Goal: Task Accomplishment & Management: Use online tool/utility

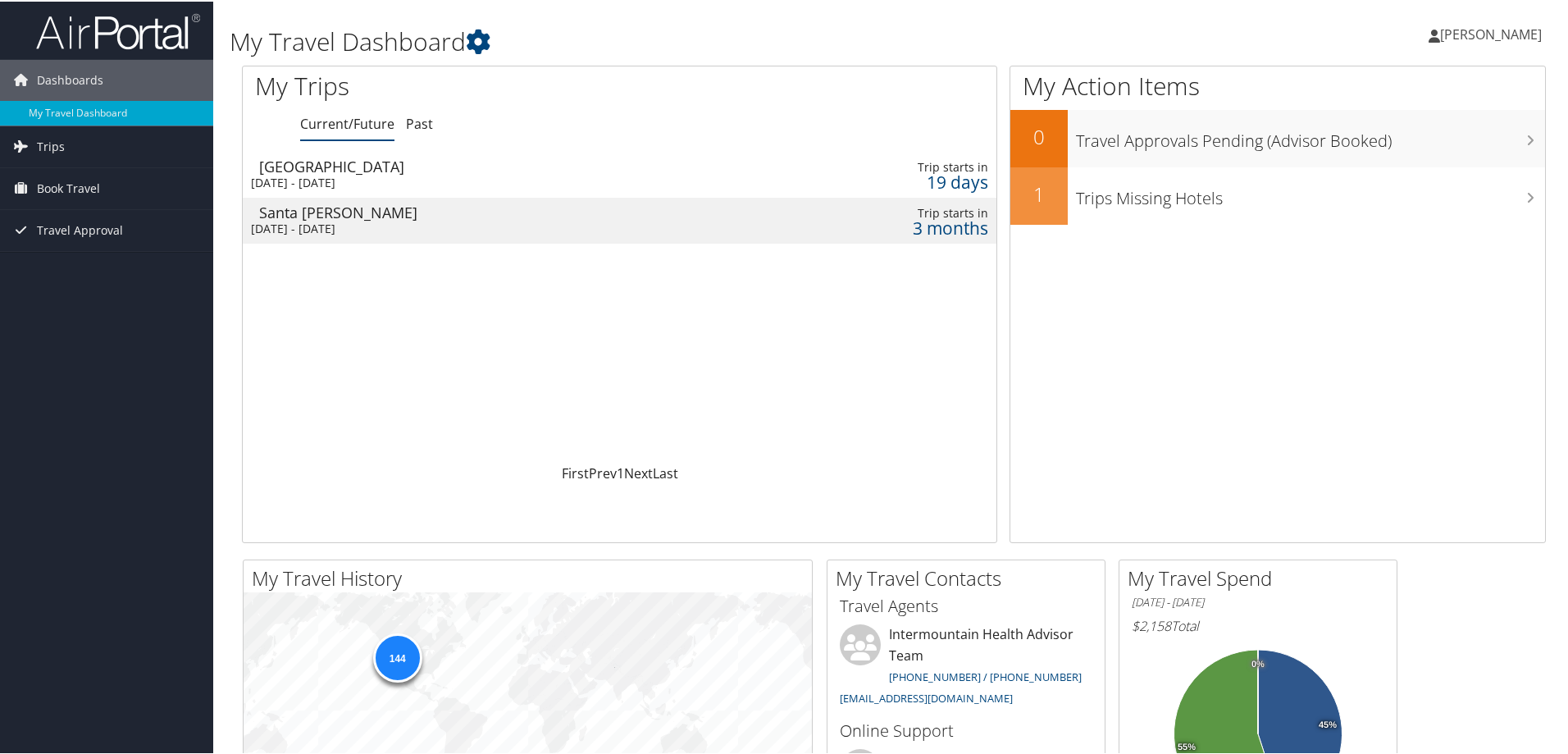
click at [340, 172] on td "Denver Sun 28 Sep 2025 - Wed 1 Oct 2025" at bounding box center [477, 173] width 470 height 46
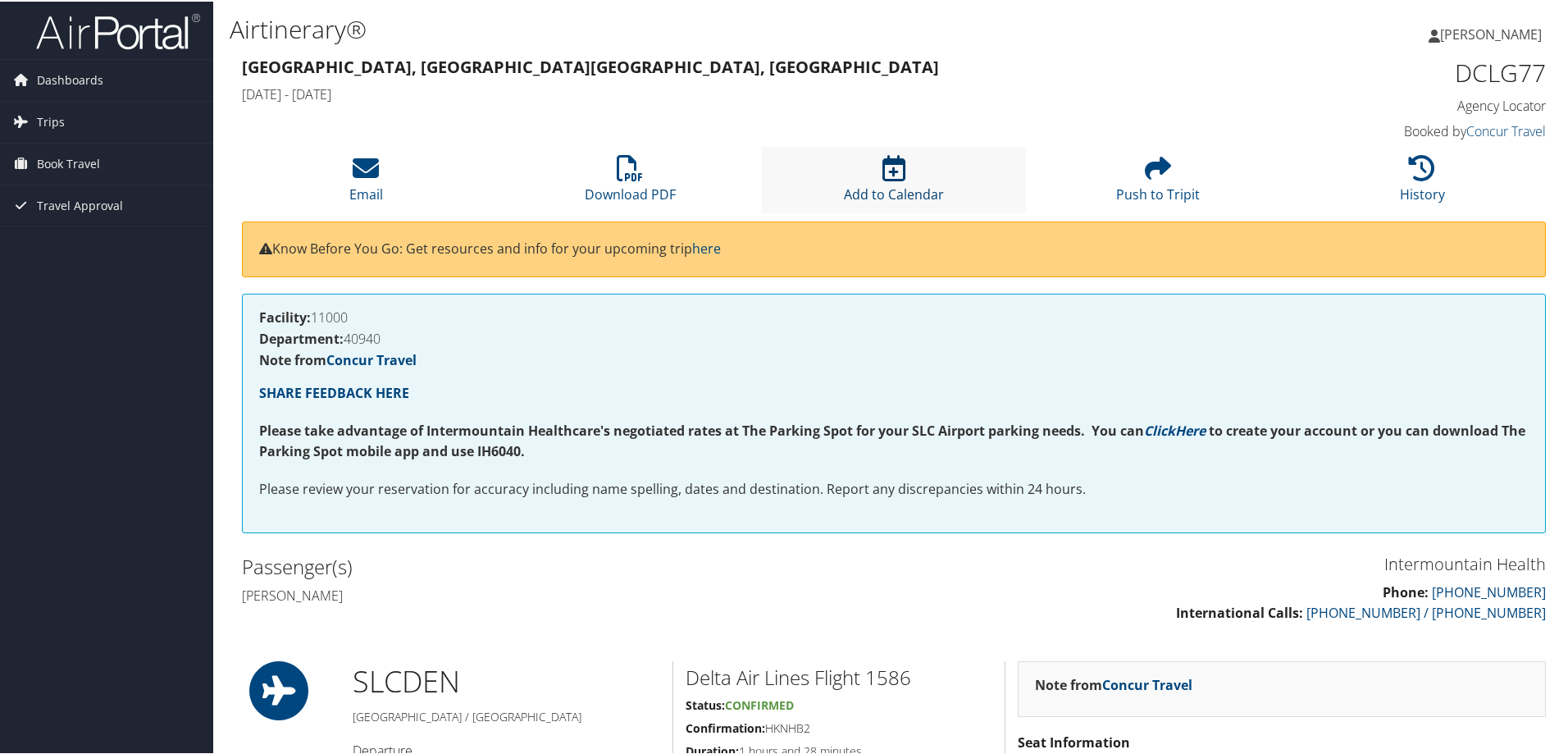
click at [894, 165] on icon at bounding box center [894, 166] width 23 height 26
click at [902, 166] on li "Add to Calendar" at bounding box center [894, 178] width 264 height 66
